Goal: Task Accomplishment & Management: Use online tool/utility

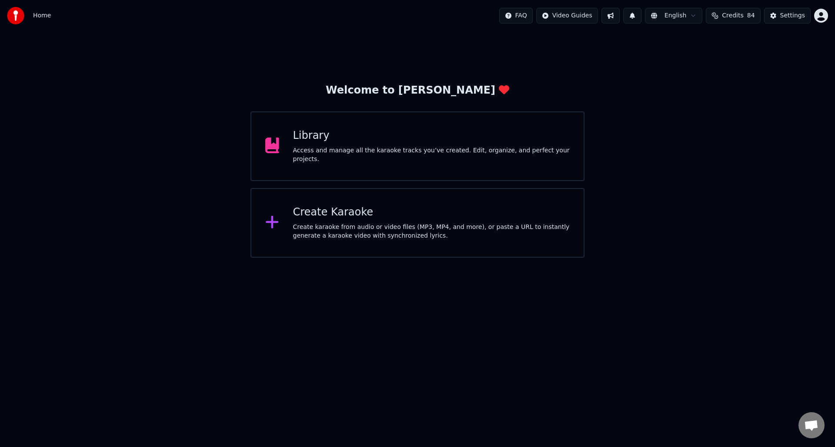
click at [366, 228] on div "Create karaoke from audio or video files (MP3, MP4, and more), or paste a URL t…" at bounding box center [431, 231] width 277 height 17
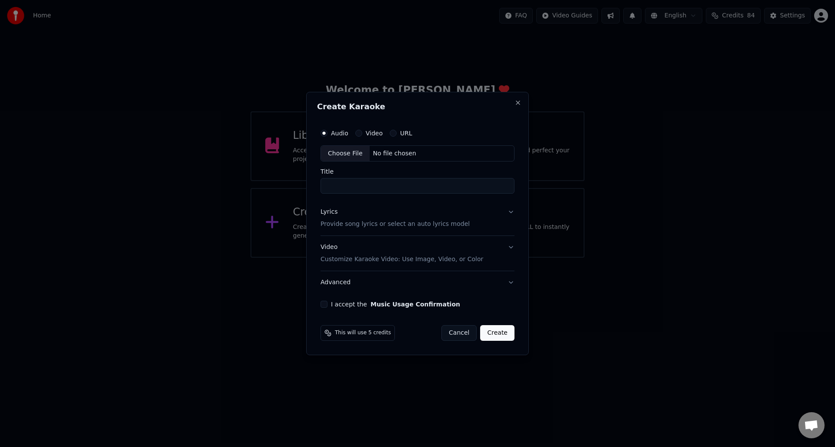
drag, startPoint x: 396, startPoint y: 133, endPoint x: 400, endPoint y: 142, distance: 9.5
click at [396, 133] on div "URL" at bounding box center [401, 133] width 23 height 7
click at [393, 133] on button "URL" at bounding box center [393, 133] width 7 height 7
click at [391, 155] on input "text" at bounding box center [417, 153] width 194 height 17
paste input "**********"
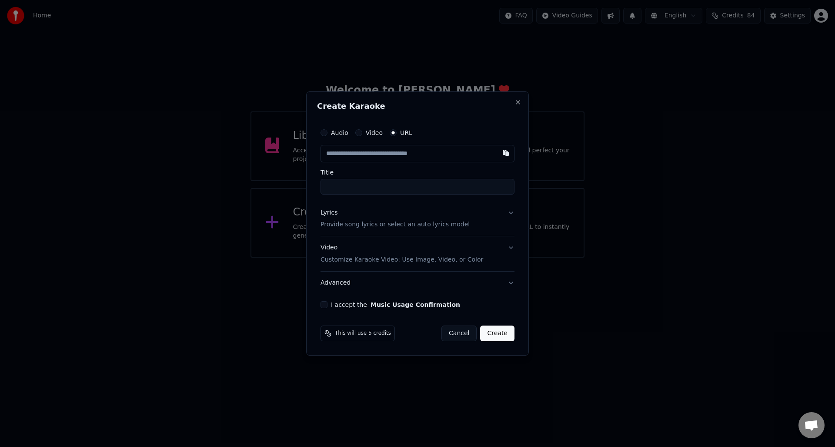
type input "**********"
click at [339, 226] on p "Provide song lyrics or select an auto lyrics model" at bounding box center [394, 224] width 149 height 9
type input "**********"
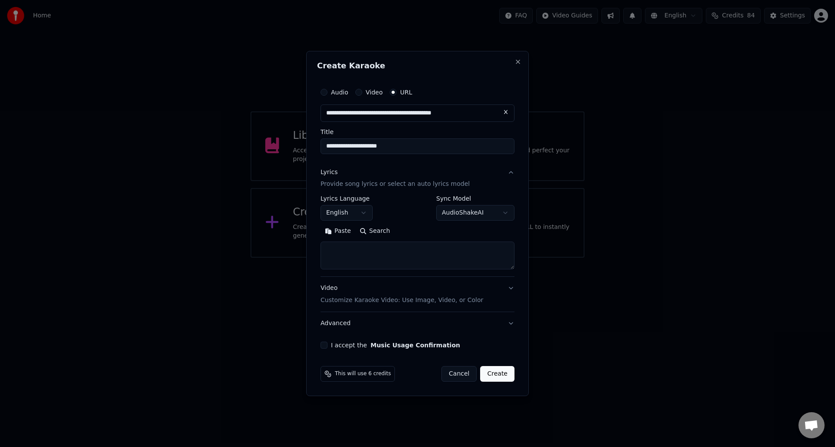
click at [337, 249] on textarea at bounding box center [417, 256] width 194 height 28
paste textarea "**********"
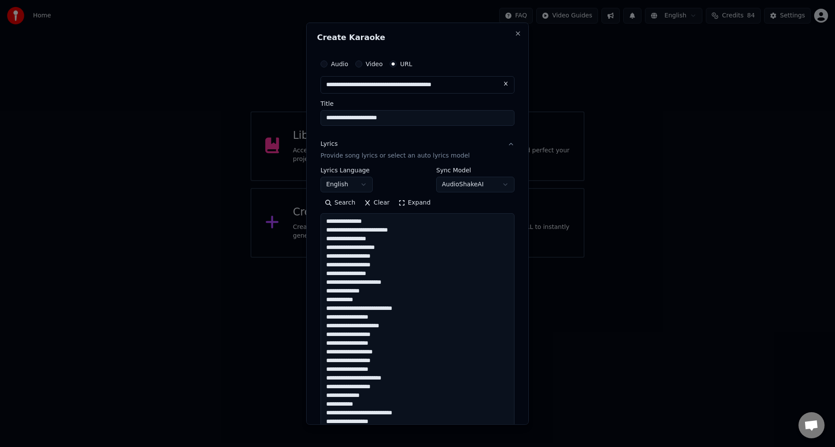
scroll to position [306, 0]
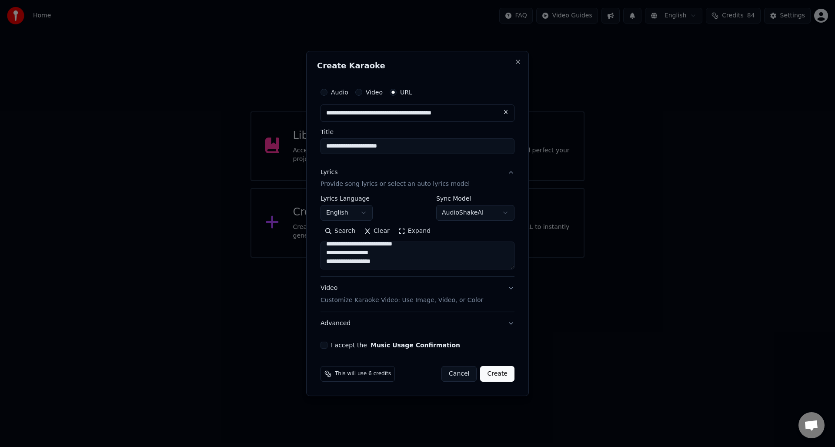
type textarea "**********"
click at [325, 345] on button "I accept the Music Usage Confirmation" at bounding box center [323, 344] width 7 height 7
click at [494, 372] on button "Create" at bounding box center [497, 374] width 34 height 16
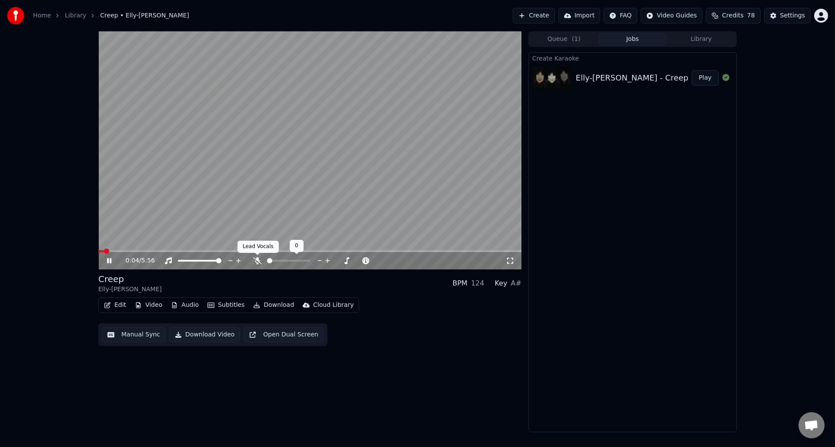
click at [256, 259] on icon at bounding box center [257, 260] width 9 height 7
drag, startPoint x: 109, startPoint y: 260, endPoint x: 121, endPoint y: 260, distance: 12.6
click at [109, 260] on icon at bounding box center [115, 260] width 20 height 7
click at [136, 333] on button "Manual Sync" at bounding box center [134, 335] width 64 height 16
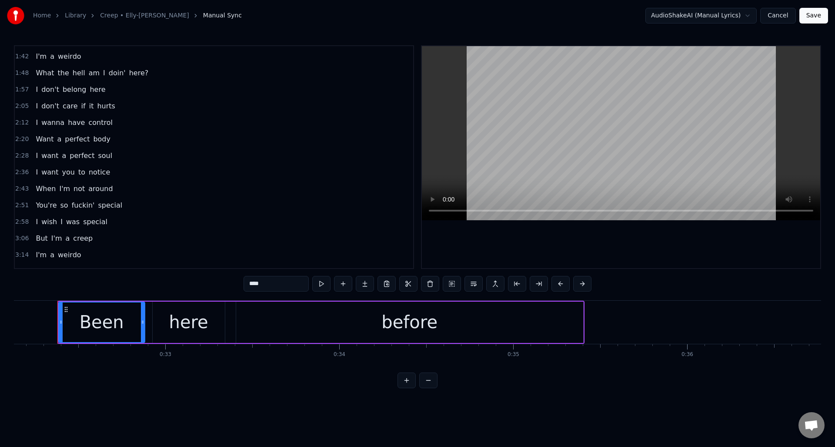
scroll to position [153, 0]
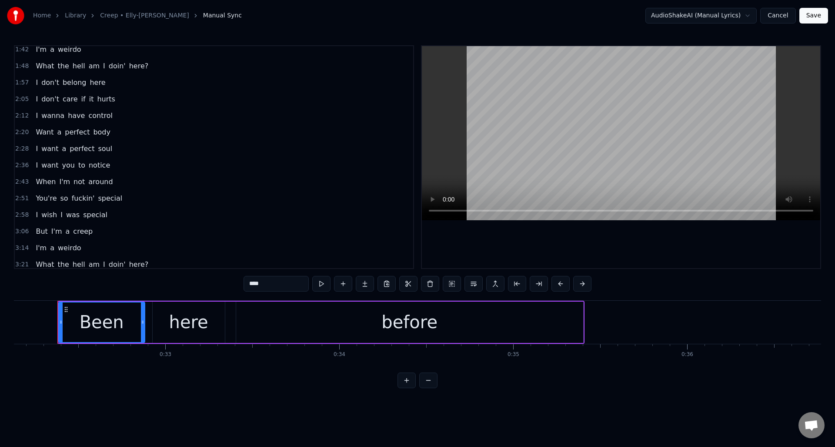
click at [78, 231] on span "creep" at bounding box center [82, 231] width 21 height 10
type input "*****"
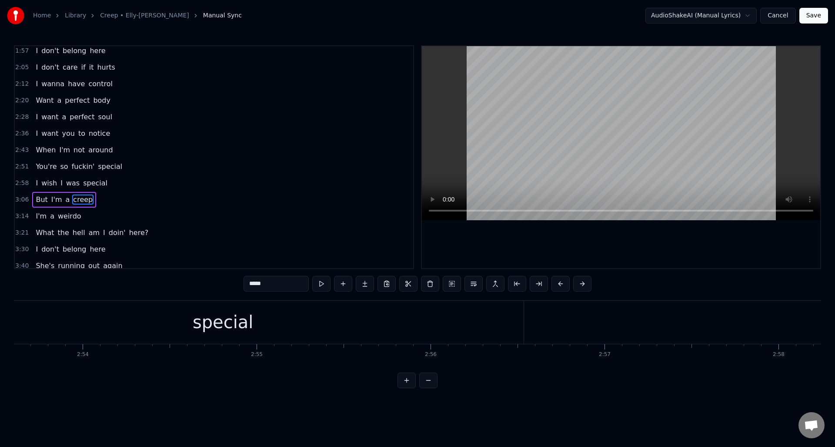
scroll to position [0, 32751]
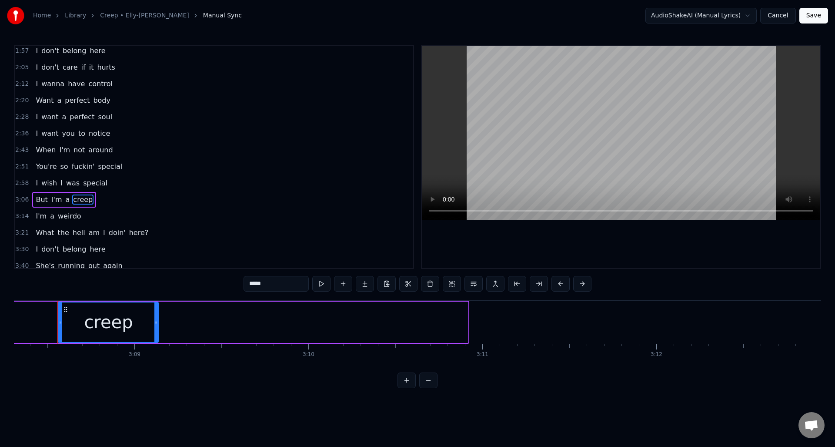
drag, startPoint x: 466, startPoint y: 330, endPoint x: 159, endPoint y: 318, distance: 306.7
click at [157, 318] on div at bounding box center [155, 322] width 3 height 40
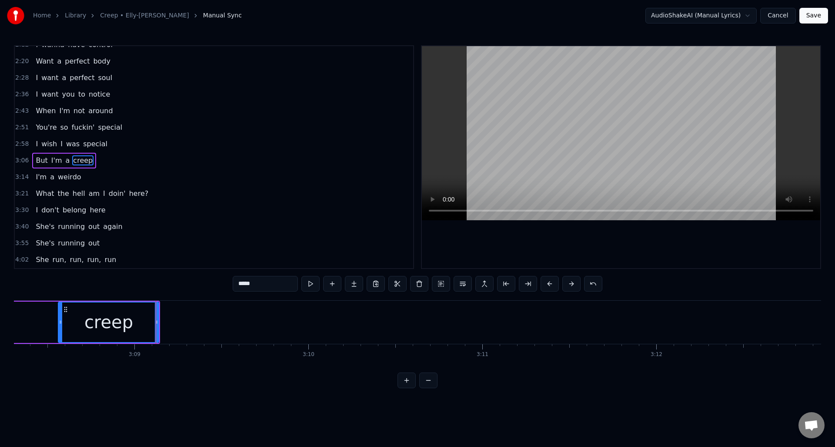
scroll to position [228, 0]
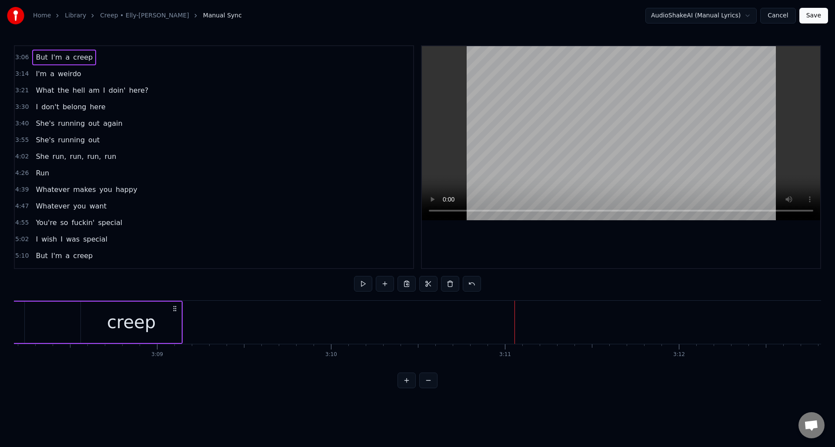
scroll to position [331, 0]
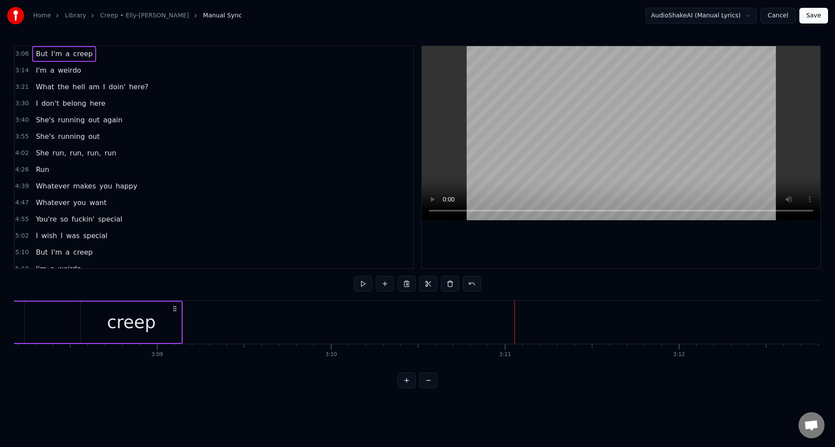
click at [103, 152] on span "run" at bounding box center [109, 153] width 13 height 10
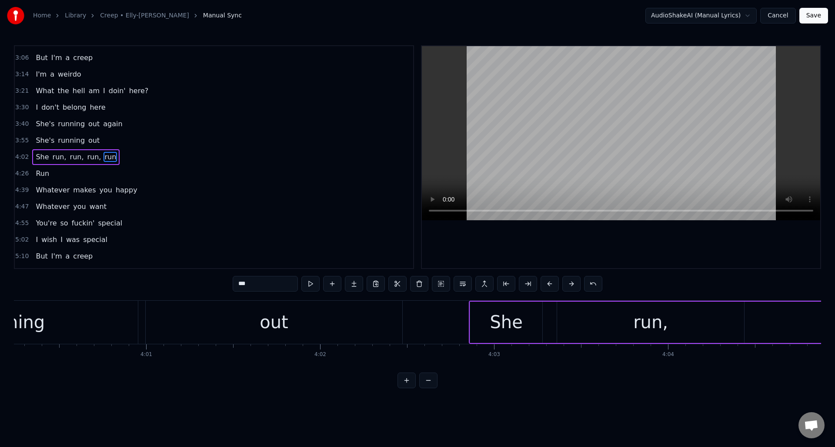
scroll to position [0, 43283]
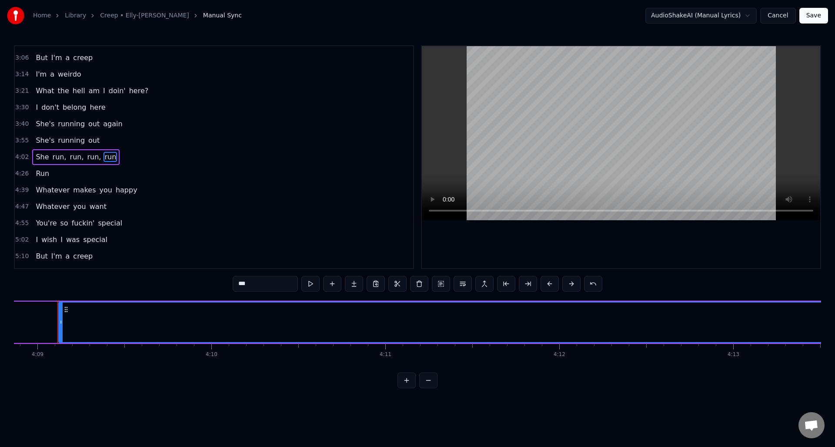
click at [249, 284] on input "***" at bounding box center [265, 284] width 65 height 16
click at [42, 173] on span "Run" at bounding box center [42, 173] width 15 height 10
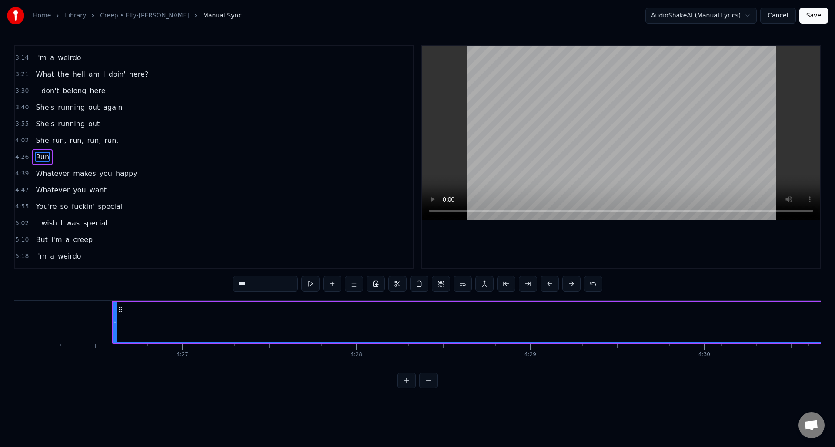
scroll to position [0, 46323]
click at [252, 284] on input "***" at bounding box center [265, 284] width 65 height 16
click at [80, 240] on span "creep" at bounding box center [82, 239] width 21 height 10
type input "*****"
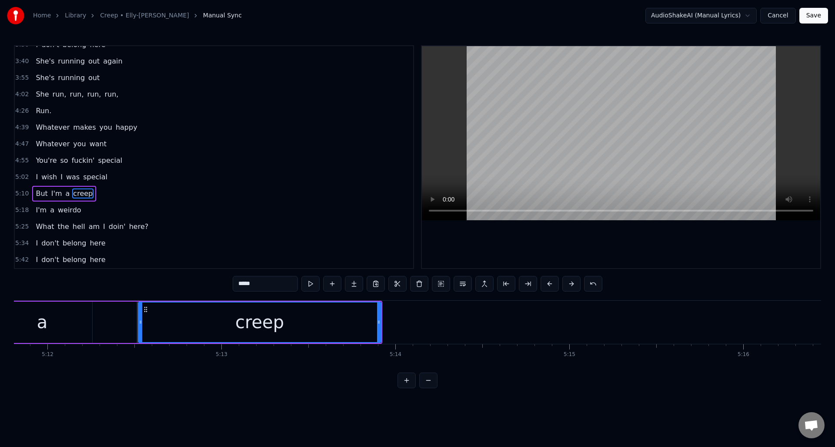
scroll to position [0, 54310]
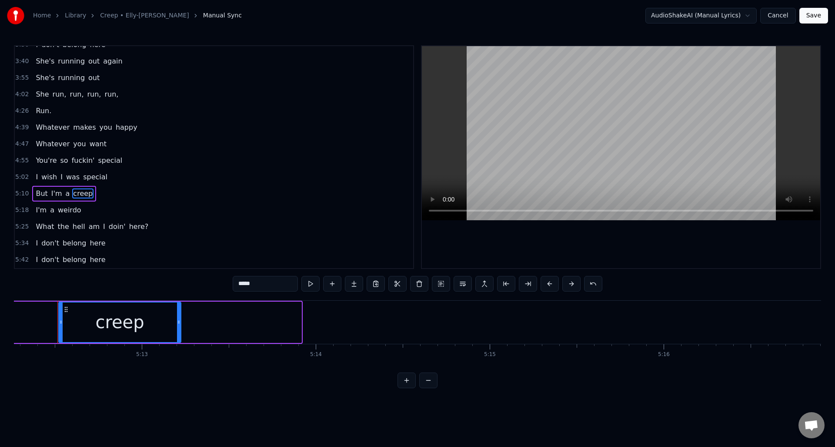
drag, startPoint x: 298, startPoint y: 330, endPoint x: 177, endPoint y: 320, distance: 120.8
click at [177, 320] on div at bounding box center [178, 322] width 3 height 40
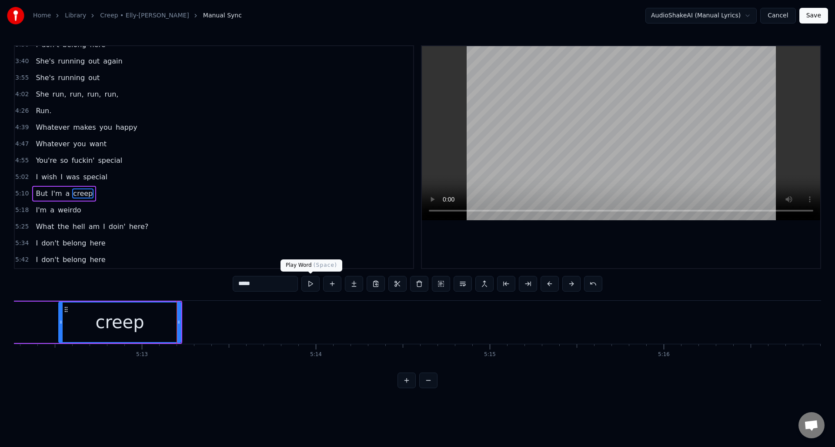
click at [307, 282] on button at bounding box center [310, 284] width 18 height 16
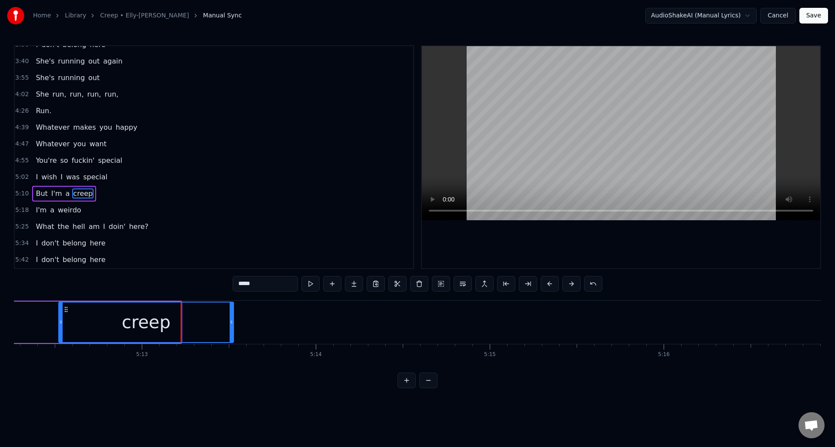
drag, startPoint x: 178, startPoint y: 329, endPoint x: 231, endPoint y: 327, distance: 52.7
click at [231, 327] on div at bounding box center [231, 322] width 3 height 40
click at [311, 283] on button at bounding box center [310, 284] width 18 height 16
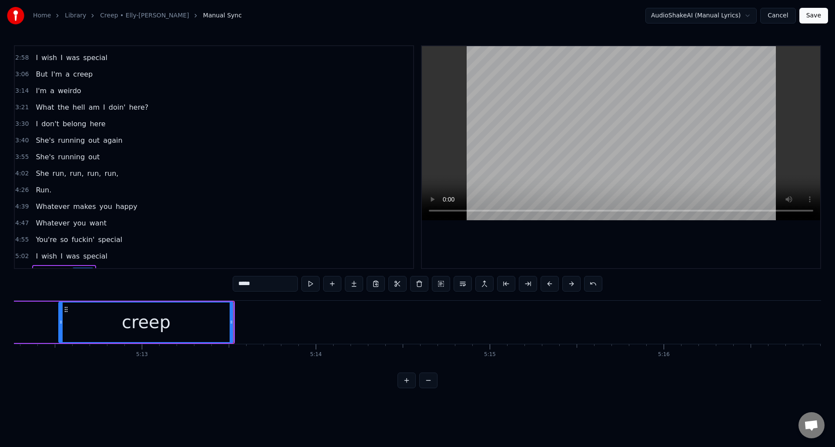
scroll to position [303, 0]
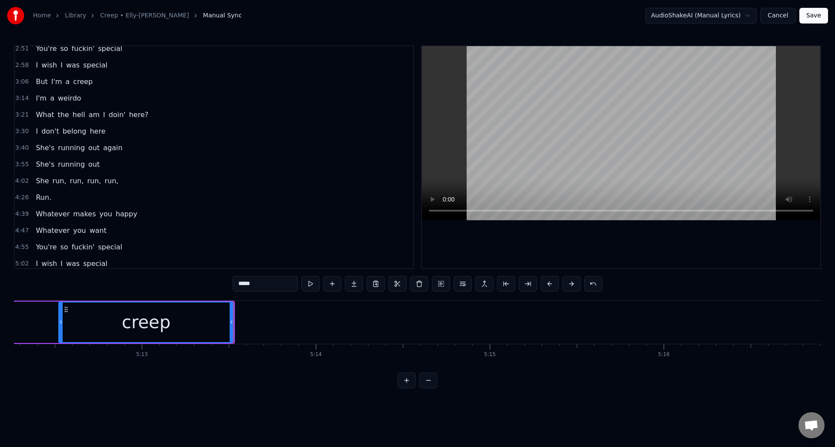
click at [81, 82] on span "creep" at bounding box center [82, 82] width 21 height 10
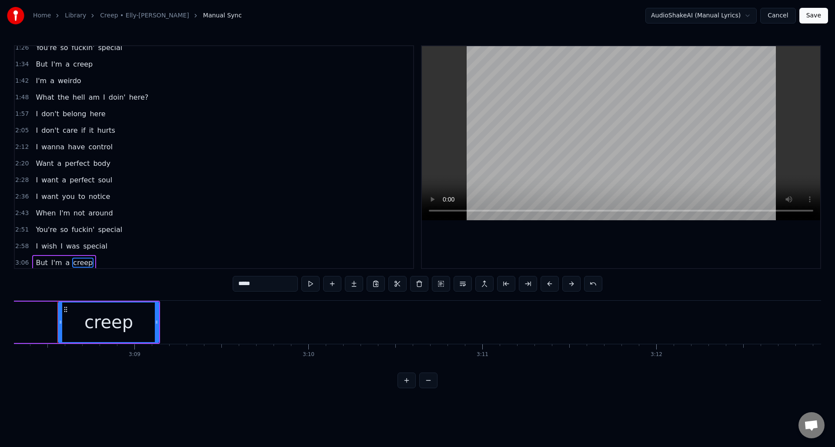
scroll to position [118, 0]
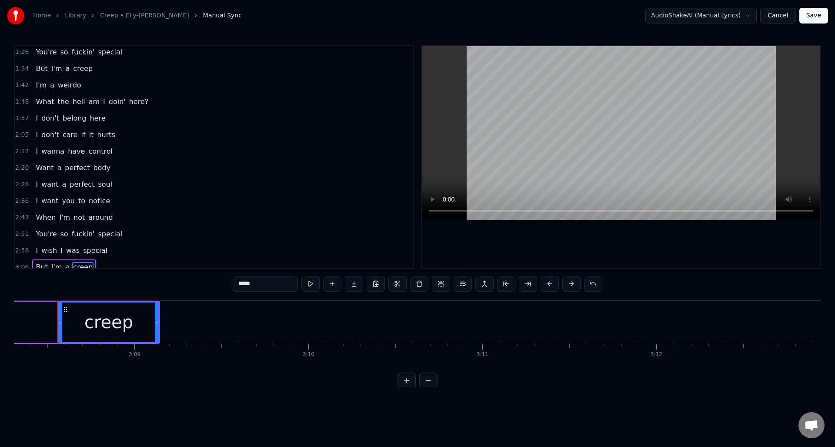
click at [77, 70] on span "creep" at bounding box center [82, 68] width 21 height 10
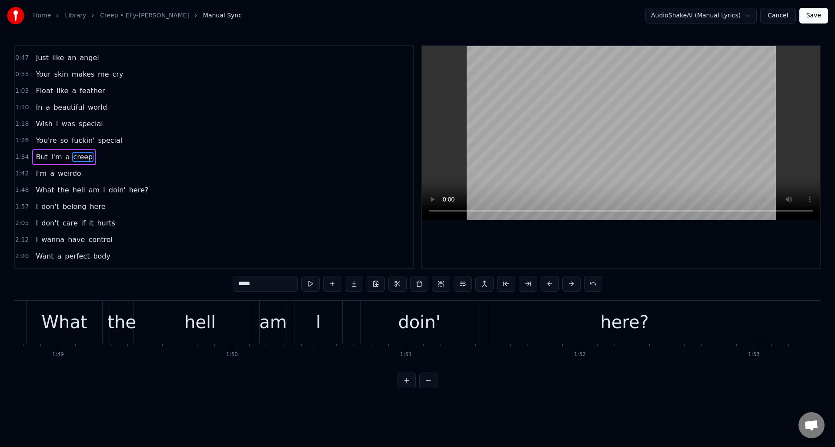
scroll to position [0, 16621]
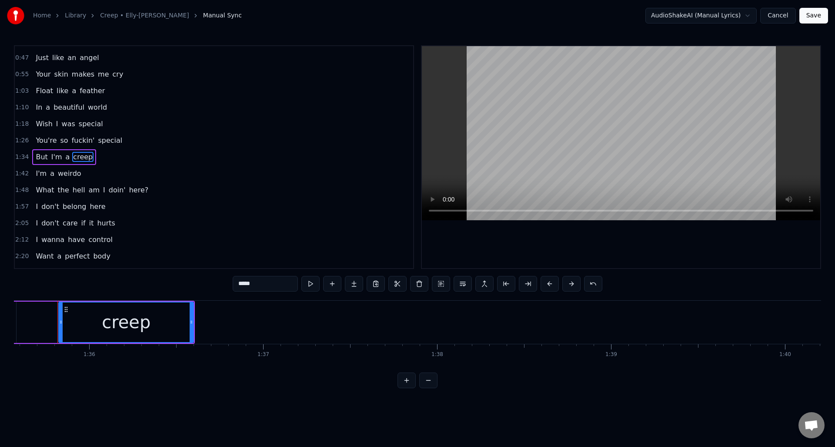
click at [244, 176] on div "1:42 I'm a weirdo" at bounding box center [214, 173] width 398 height 17
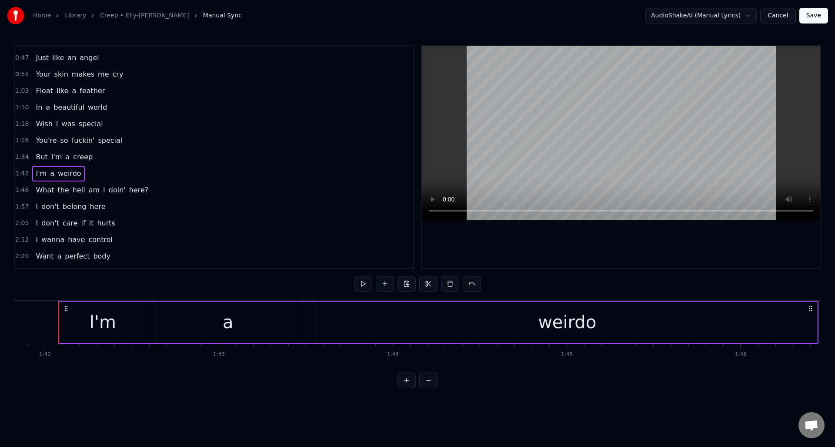
scroll to position [0, 17710]
click at [814, 14] on button "Save" at bounding box center [813, 16] width 29 height 16
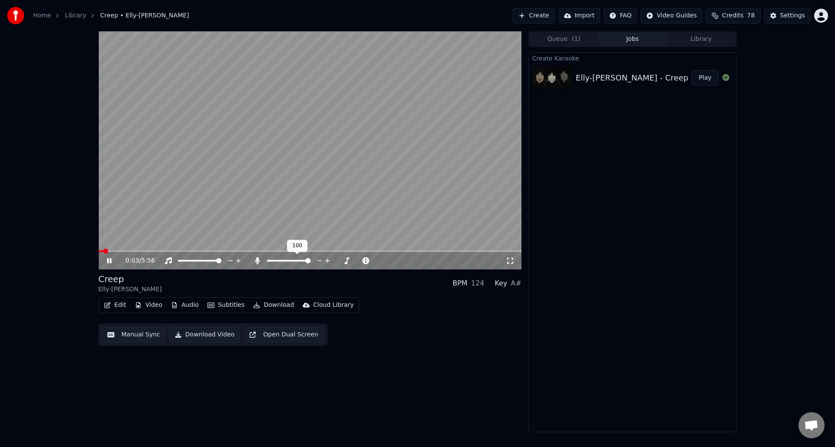
drag, startPoint x: 257, startPoint y: 260, endPoint x: 266, endPoint y: 262, distance: 9.1
click at [257, 259] on icon at bounding box center [257, 260] width 5 height 7
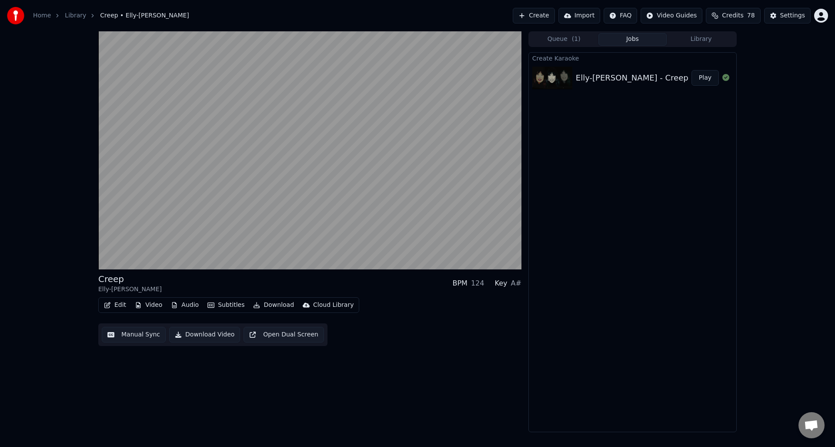
click at [144, 331] on button "Manual Sync" at bounding box center [134, 335] width 64 height 16
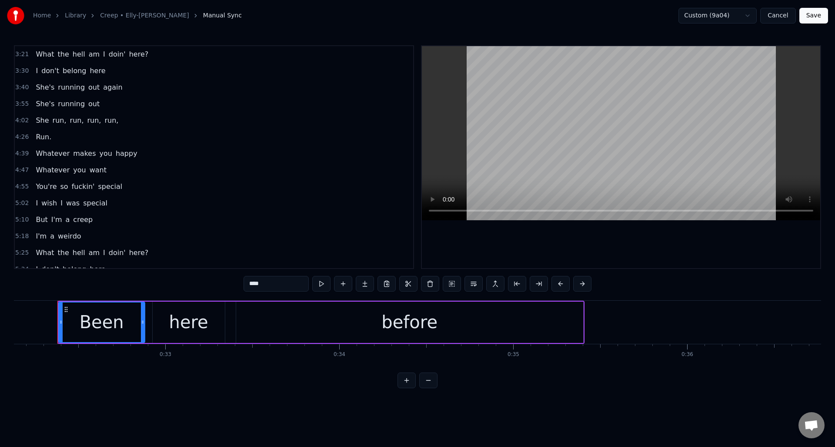
scroll to position [390, 0]
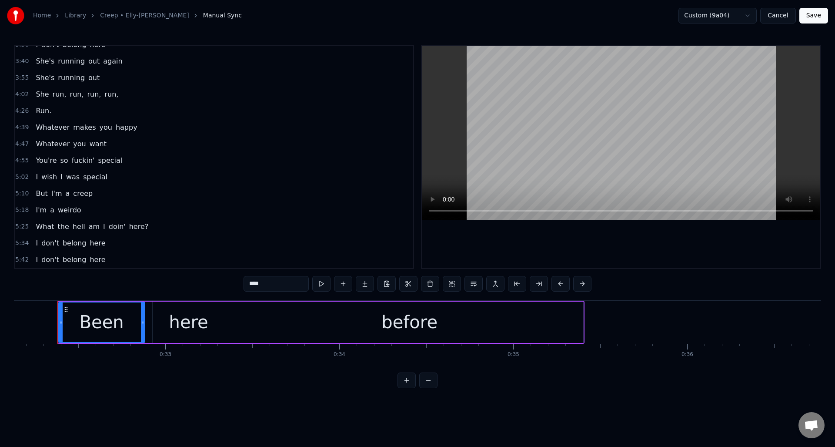
drag, startPoint x: 93, startPoint y: 260, endPoint x: 122, endPoint y: 261, distance: 28.7
click at [93, 260] on span "here" at bounding box center [97, 259] width 17 height 10
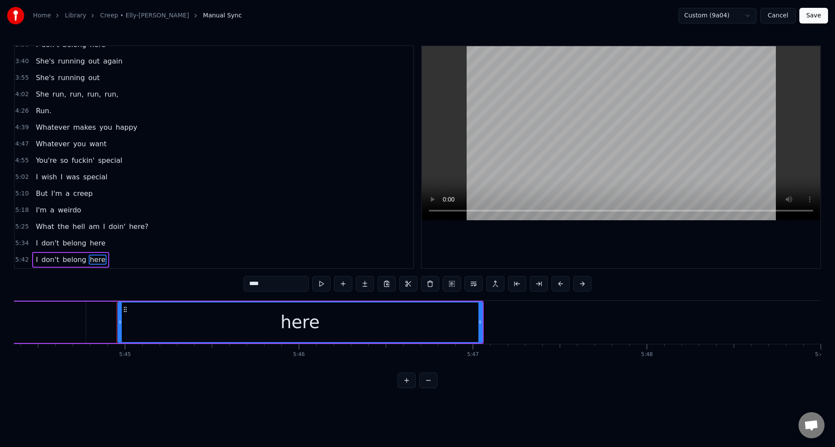
scroll to position [0, 59951]
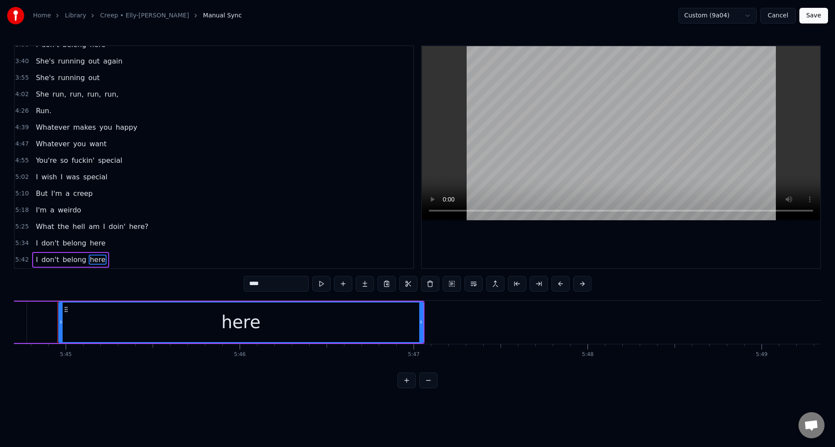
click at [268, 286] on input "****" at bounding box center [275, 284] width 65 height 16
type input "********"
click at [163, 260] on div "5:42 I don't belong here...." at bounding box center [214, 259] width 398 height 17
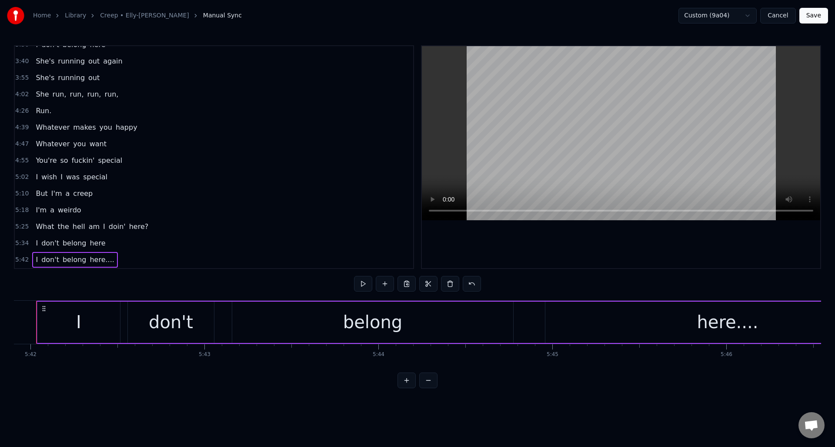
scroll to position [0, 59443]
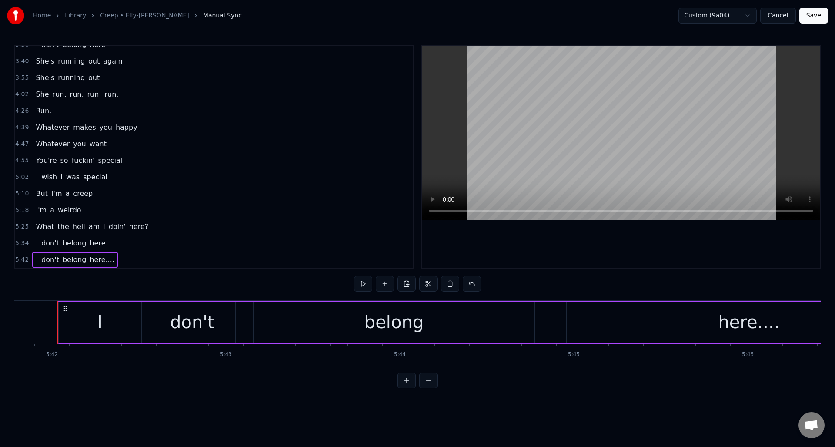
click at [815, 14] on button "Save" at bounding box center [813, 16] width 29 height 16
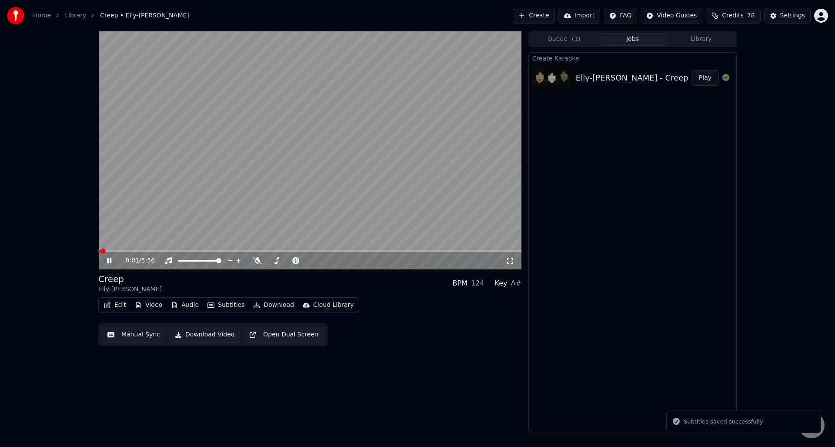
click at [107, 257] on icon at bounding box center [115, 260] width 20 height 7
click at [202, 334] on button "Download Video" at bounding box center [204, 335] width 71 height 16
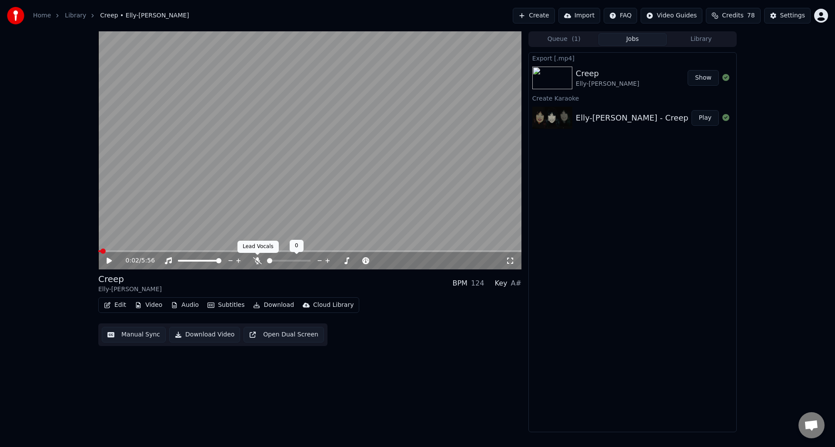
click at [257, 258] on icon at bounding box center [257, 260] width 9 height 7
click at [197, 335] on button "Download Video" at bounding box center [204, 335] width 71 height 16
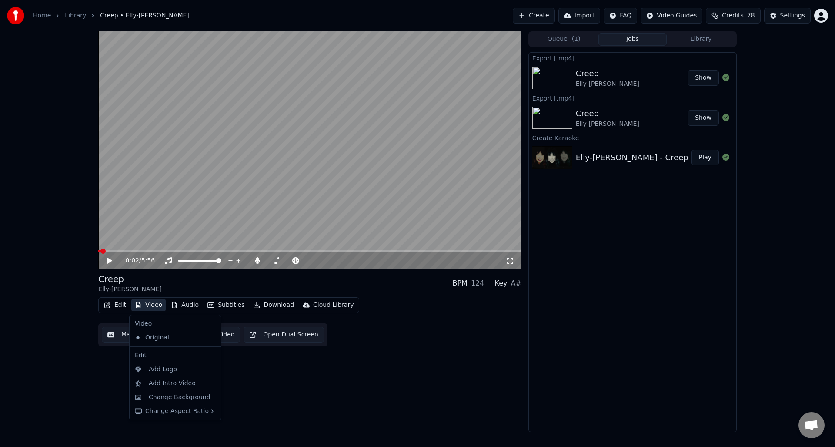
click at [151, 303] on button "Video" at bounding box center [148, 305] width 34 height 12
click at [159, 395] on div "Change Background" at bounding box center [180, 397] width 62 height 9
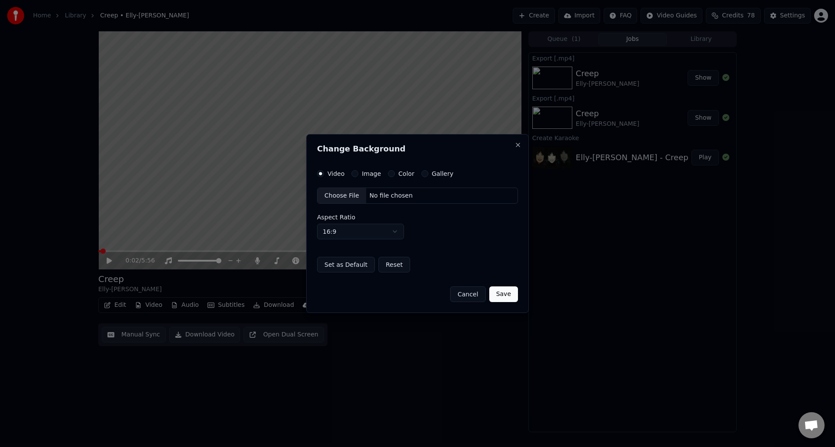
click at [382, 193] on div "No file chosen" at bounding box center [391, 195] width 50 height 9
click at [518, 145] on button "Close" at bounding box center [517, 144] width 7 height 7
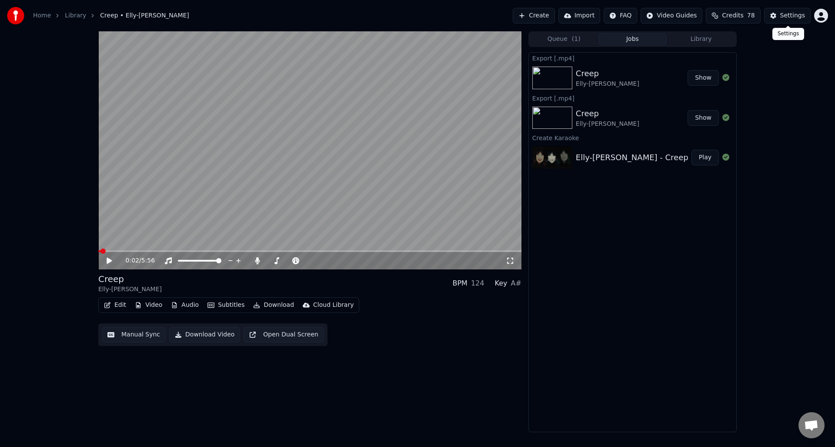
click at [792, 14] on div "Settings" at bounding box center [792, 15] width 25 height 9
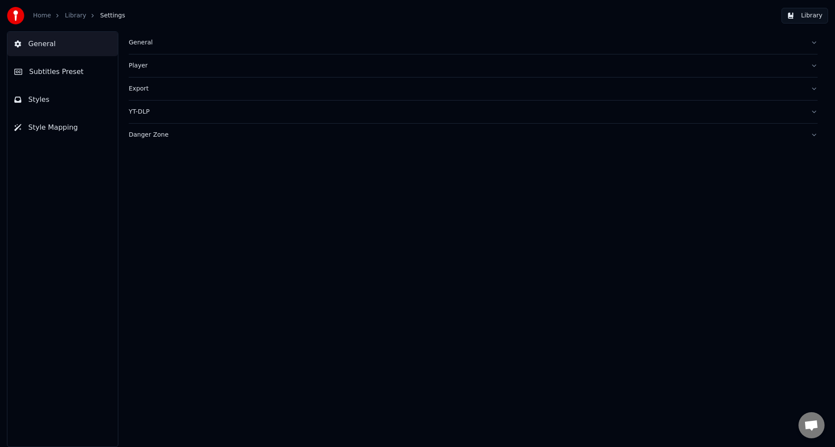
click at [814, 42] on button "General" at bounding box center [473, 42] width 689 height 23
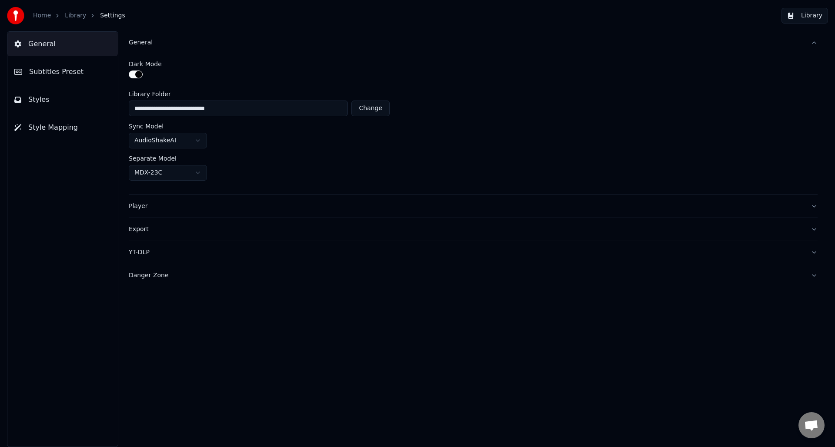
click at [815, 252] on button "YT-DLP" at bounding box center [473, 252] width 689 height 23
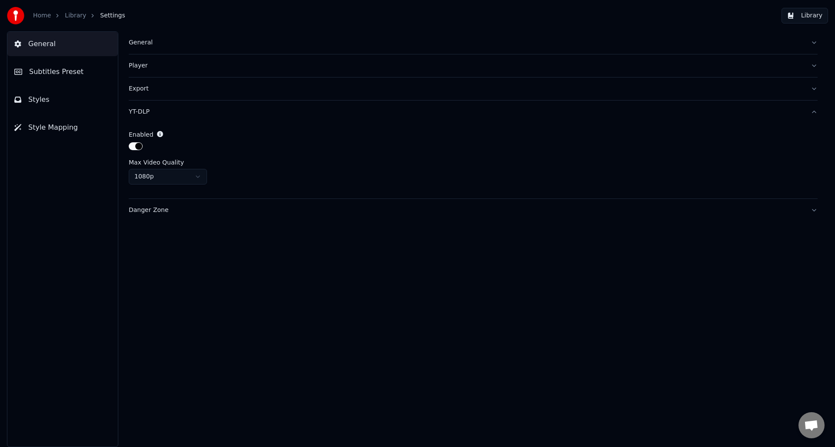
click at [814, 112] on button "YT-DLP" at bounding box center [473, 111] width 689 height 23
click at [816, 135] on button "Danger Zone" at bounding box center [473, 134] width 689 height 23
click at [41, 99] on span "Styles" at bounding box center [38, 99] width 21 height 10
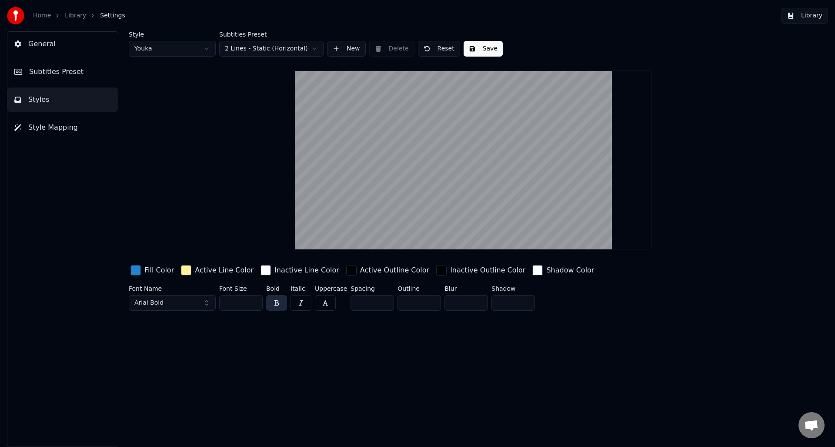
click at [207, 49] on html "Home Library Settings Library General Subtitles Preset Styles Style Mapping Sty…" at bounding box center [417, 223] width 835 height 447
click at [343, 48] on button "New" at bounding box center [346, 49] width 39 height 16
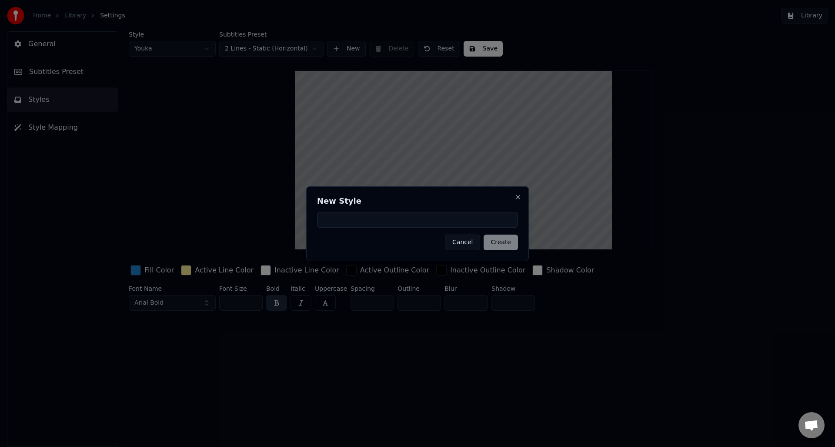
click at [466, 240] on button "Cancel" at bounding box center [462, 242] width 35 height 16
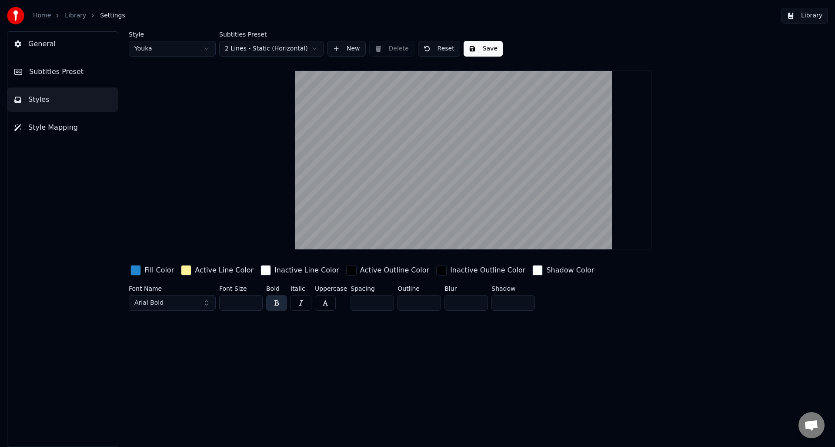
click at [77, 15] on link "Library" at bounding box center [75, 15] width 21 height 9
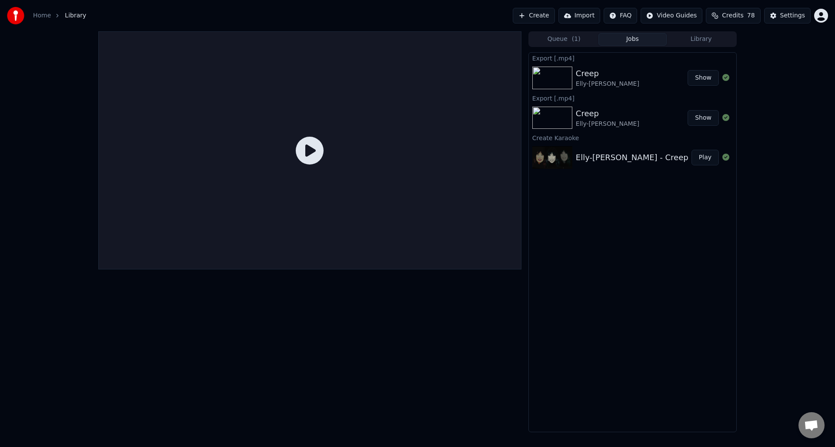
click at [629, 37] on button "Jobs" at bounding box center [632, 39] width 69 height 13
click at [704, 37] on button "Library" at bounding box center [701, 39] width 69 height 13
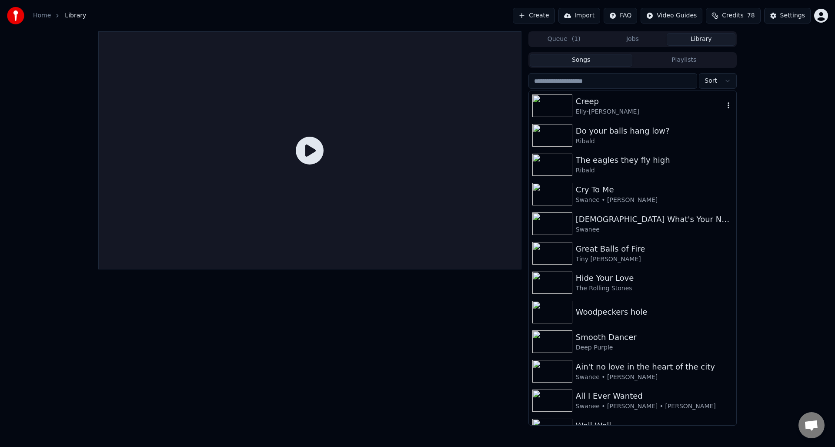
click at [585, 105] on div "Creep" at bounding box center [650, 101] width 148 height 12
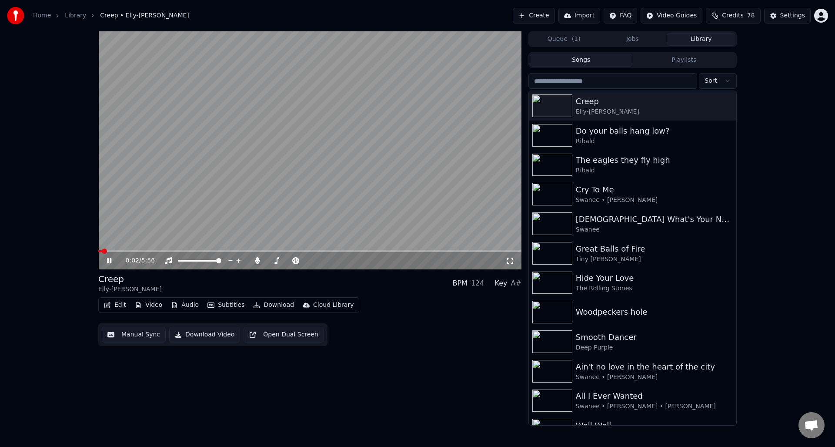
drag, startPoint x: 110, startPoint y: 258, endPoint x: 127, endPoint y: 263, distance: 17.9
click at [110, 258] on icon at bounding box center [115, 260] width 20 height 7
click at [270, 303] on button "Download" at bounding box center [274, 305] width 48 height 12
click at [424, 295] on div "Creep Elly-[PERSON_NAME] BPM 124 Key A# Edit Video Audio Subtitles Download Clo…" at bounding box center [309, 309] width 423 height 73
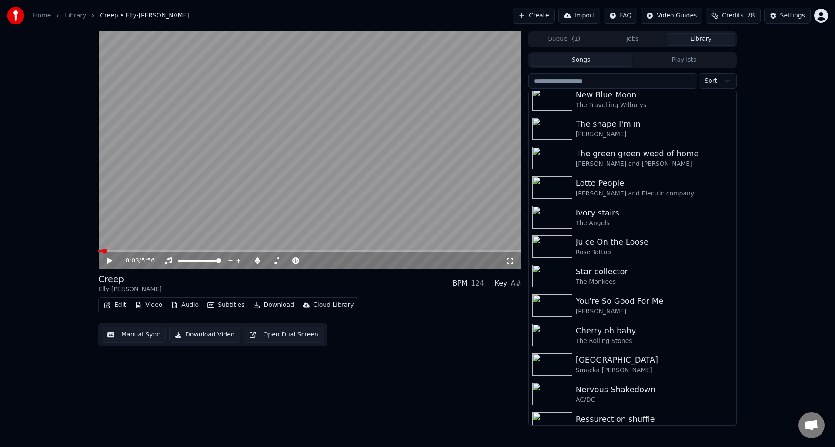
scroll to position [2732, 0]
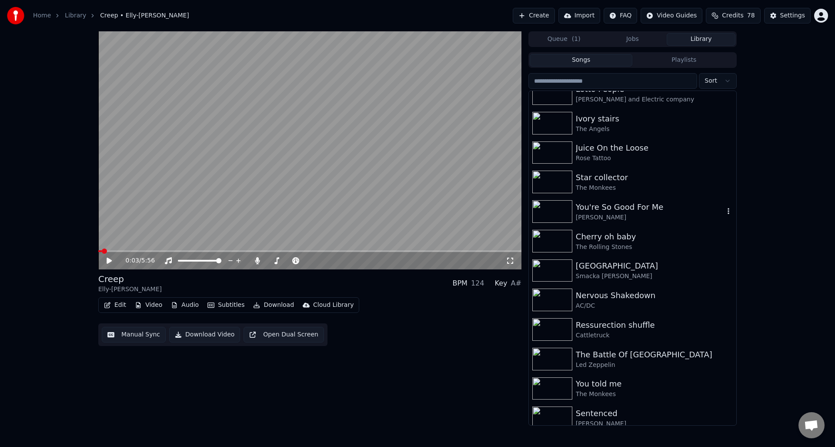
click at [600, 210] on div "You're So Good For Me" at bounding box center [650, 207] width 148 height 12
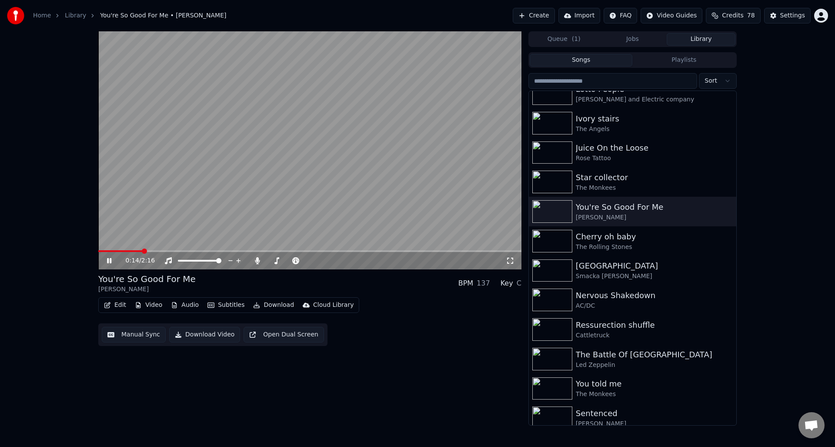
click at [109, 258] on icon at bounding box center [115, 260] width 20 height 7
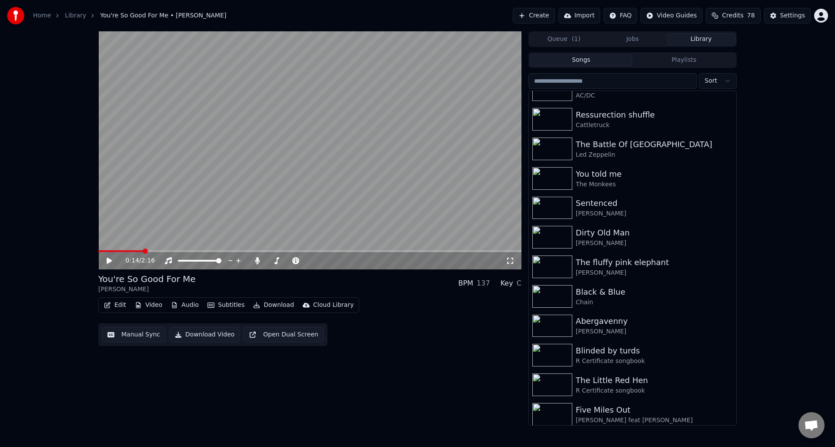
scroll to position [2981, 0]
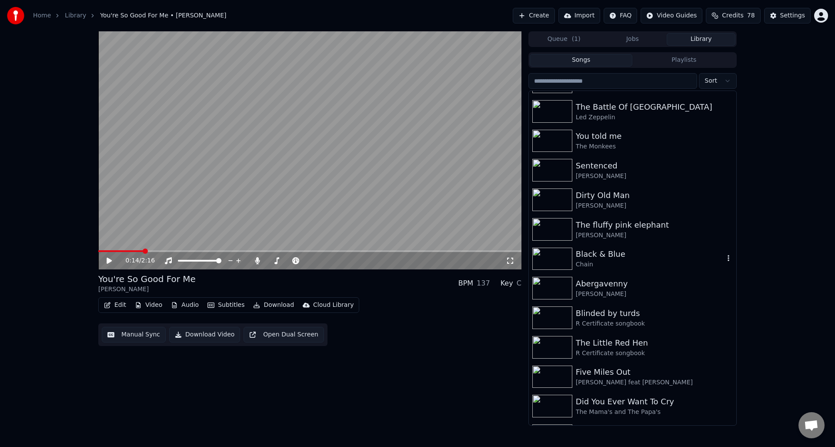
click at [545, 256] on img at bounding box center [552, 258] width 40 height 23
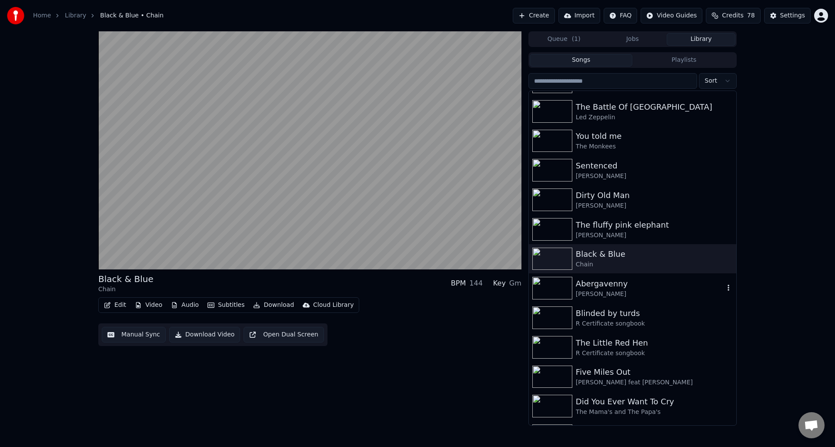
click at [557, 283] on img at bounding box center [552, 288] width 40 height 23
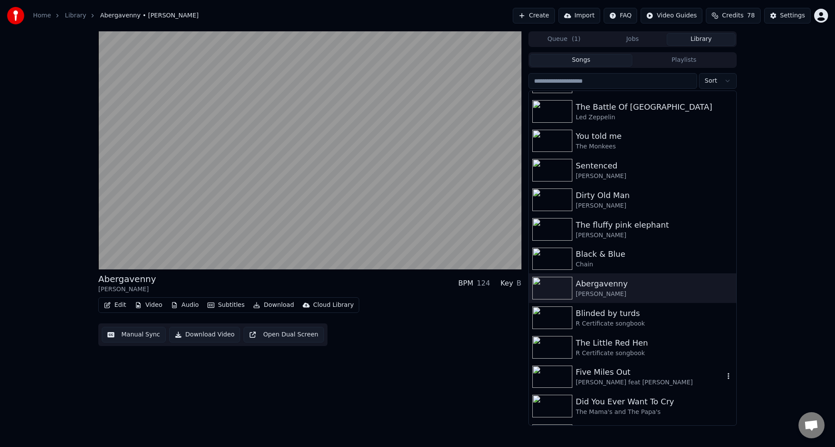
click at [556, 380] on img at bounding box center [552, 376] width 40 height 23
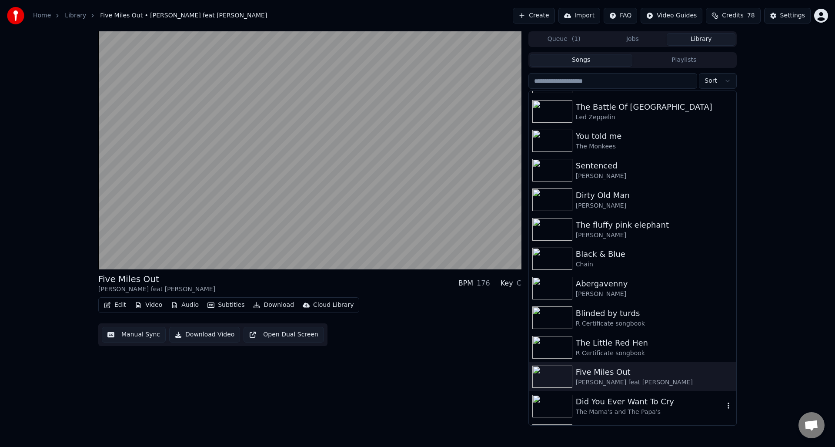
click at [554, 404] on img at bounding box center [552, 405] width 40 height 23
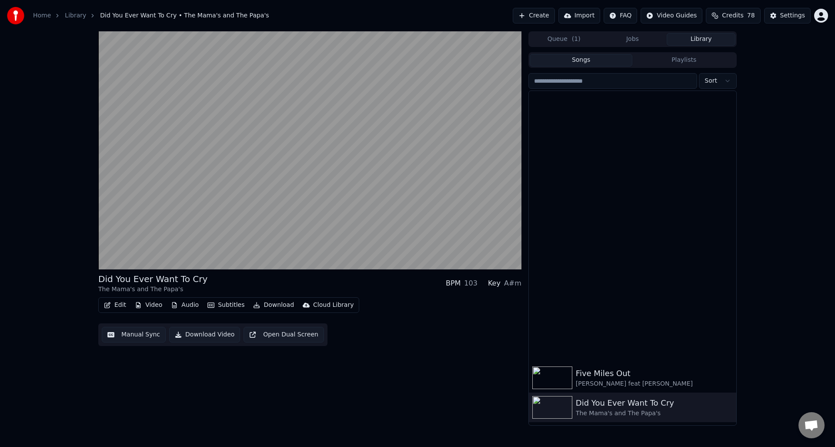
scroll to position [3272, 0]
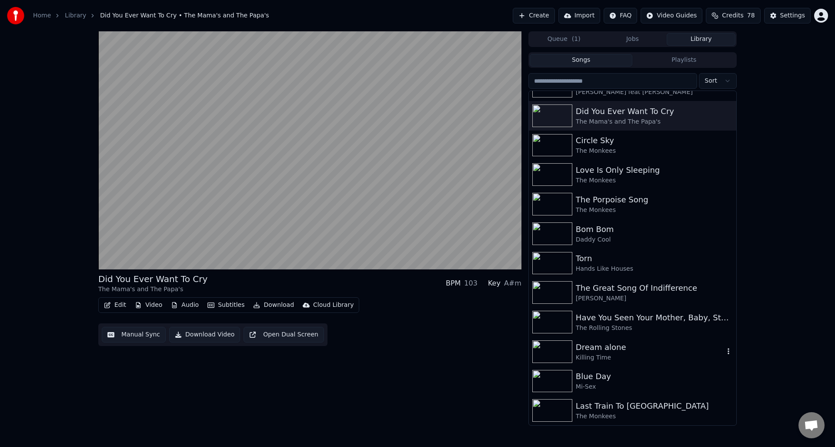
click at [550, 347] on img at bounding box center [552, 351] width 40 height 23
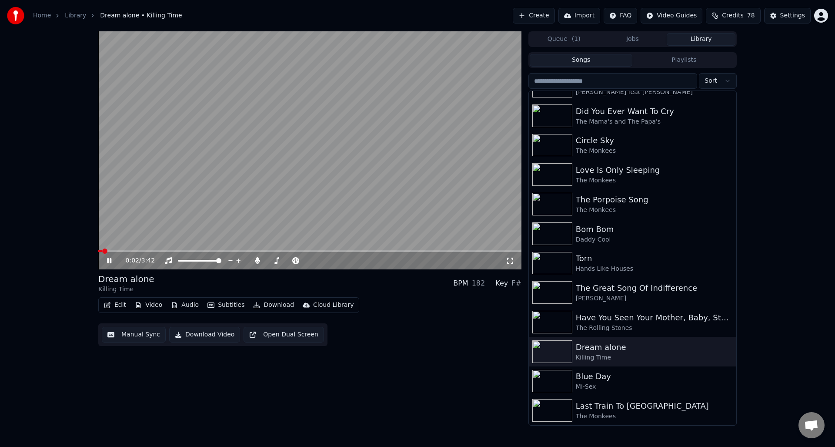
click at [110, 259] on icon at bounding box center [109, 260] width 4 height 5
